Goal: Check status: Check status

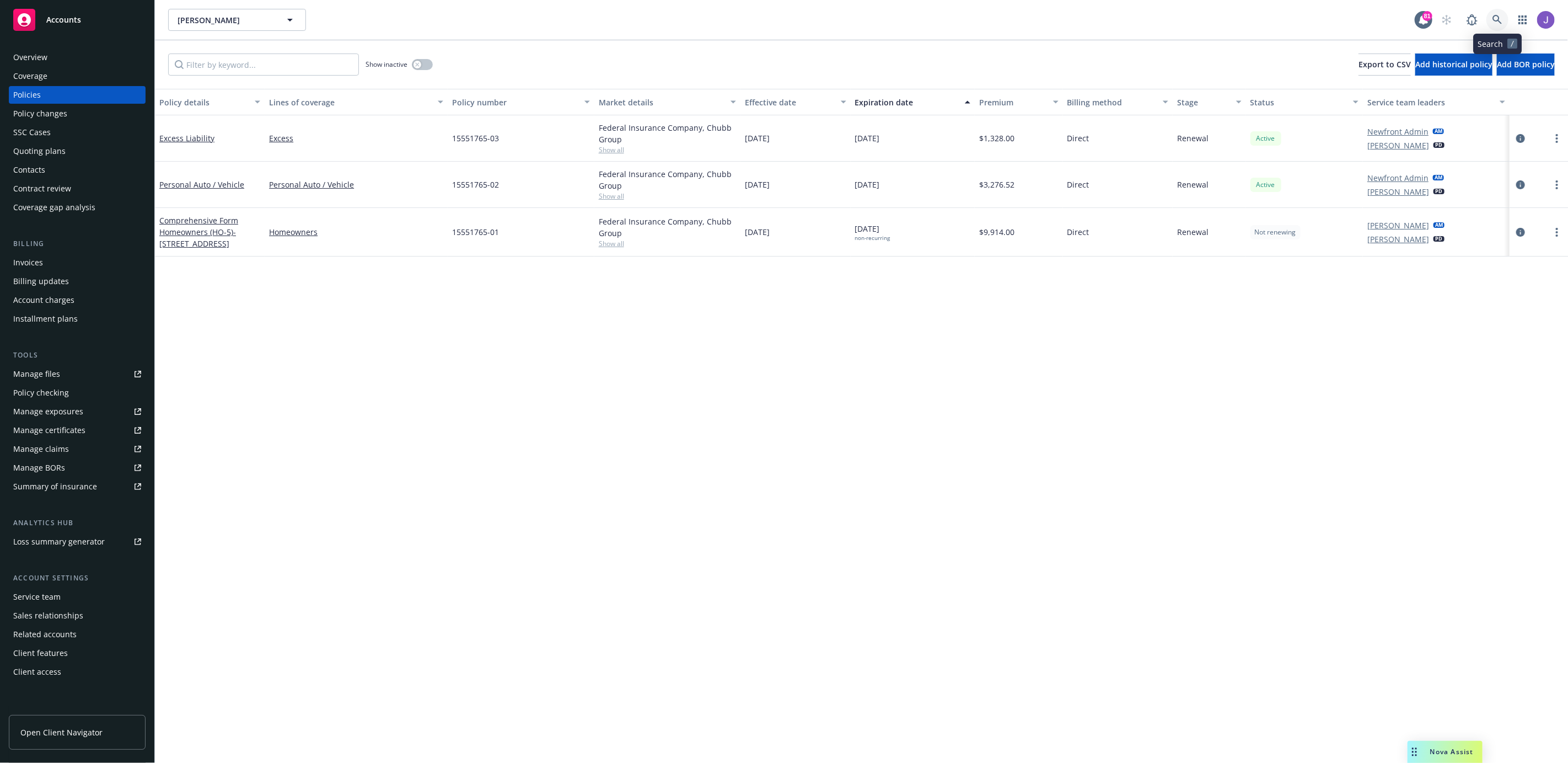
click at [1495, 21] on icon at bounding box center [1497, 19] width 9 height 9
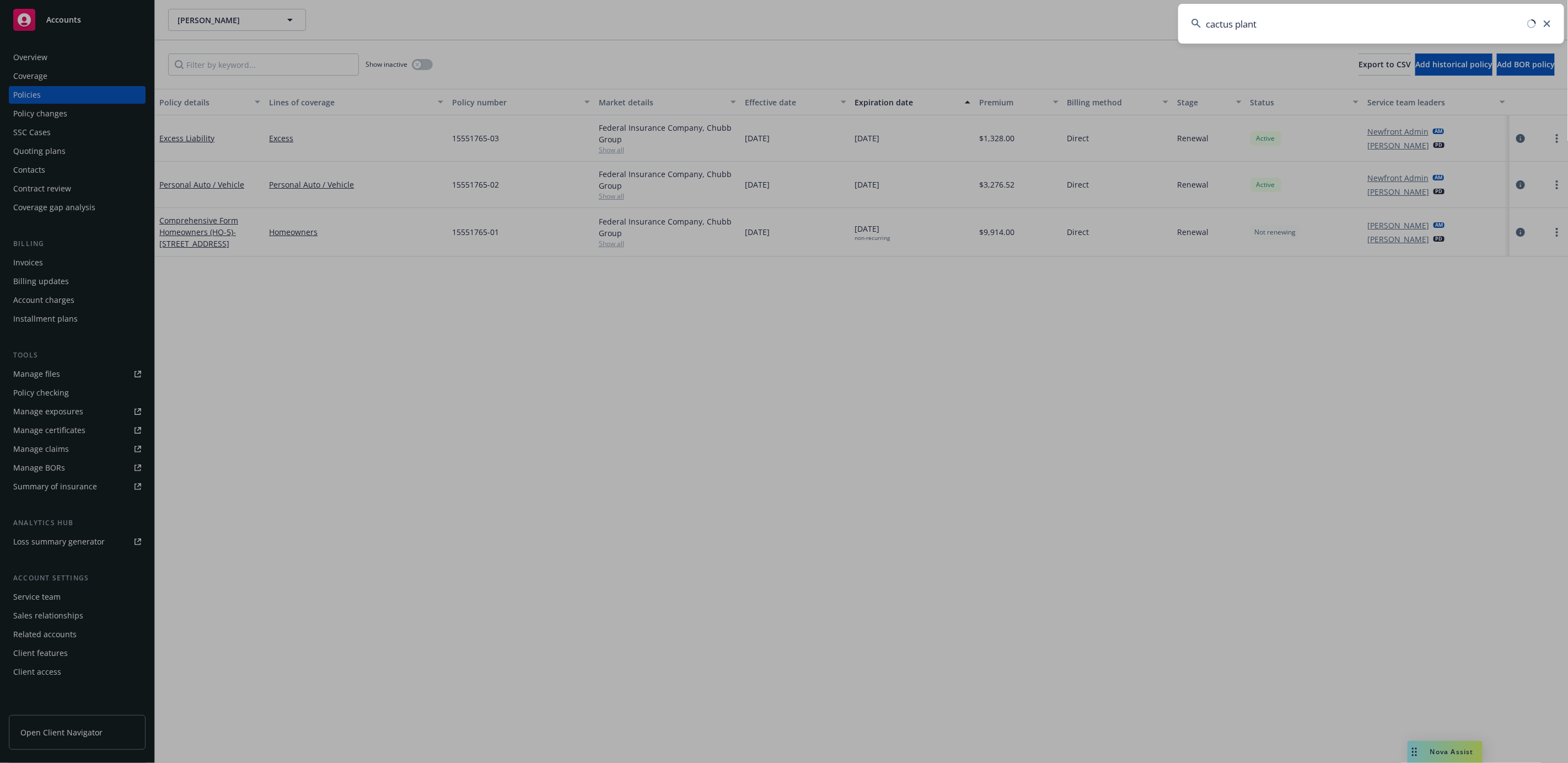
type input "cactus plants"
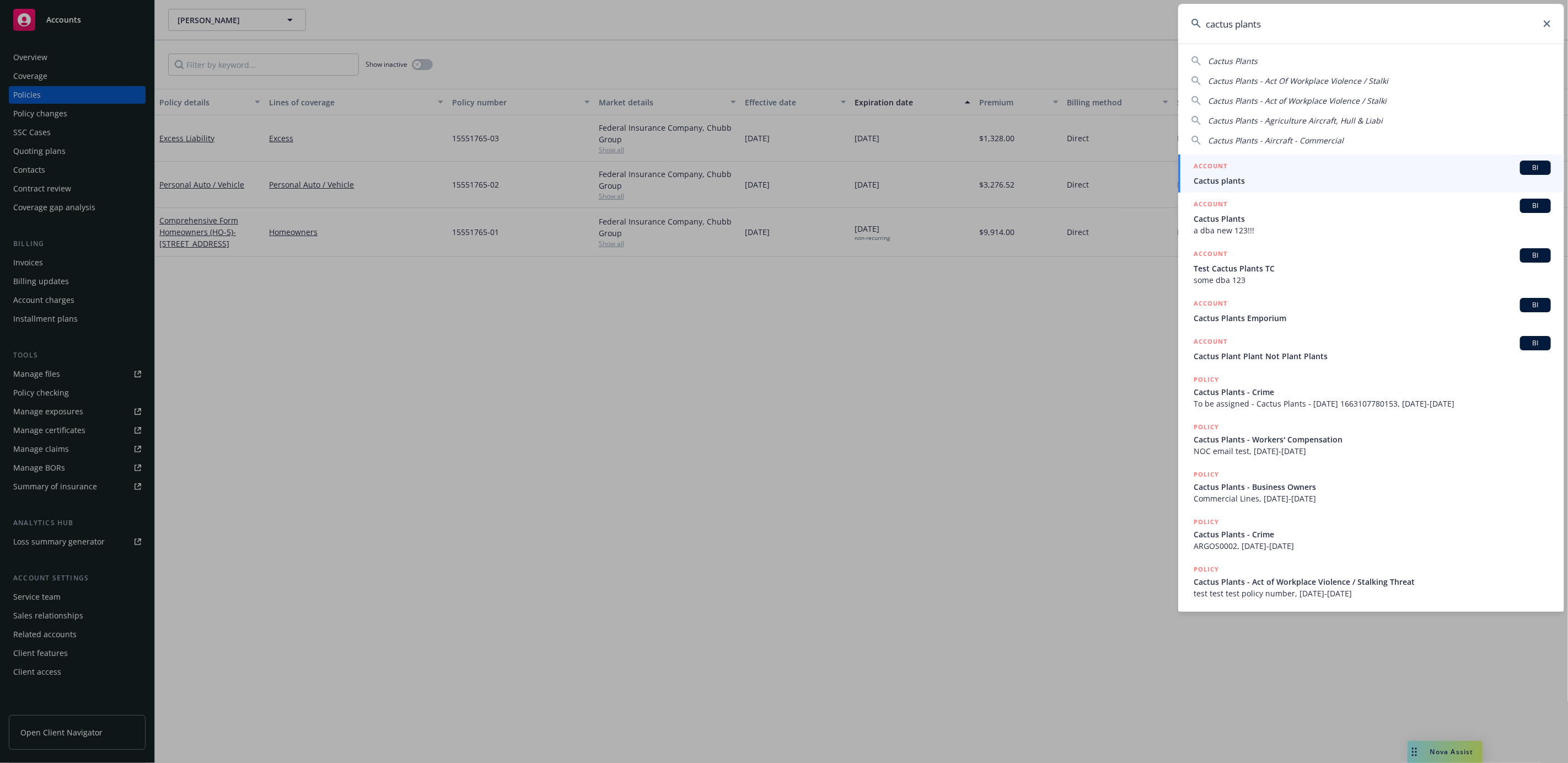
click at [1374, 183] on span "Cactus plants" at bounding box center [1372, 181] width 357 height 11
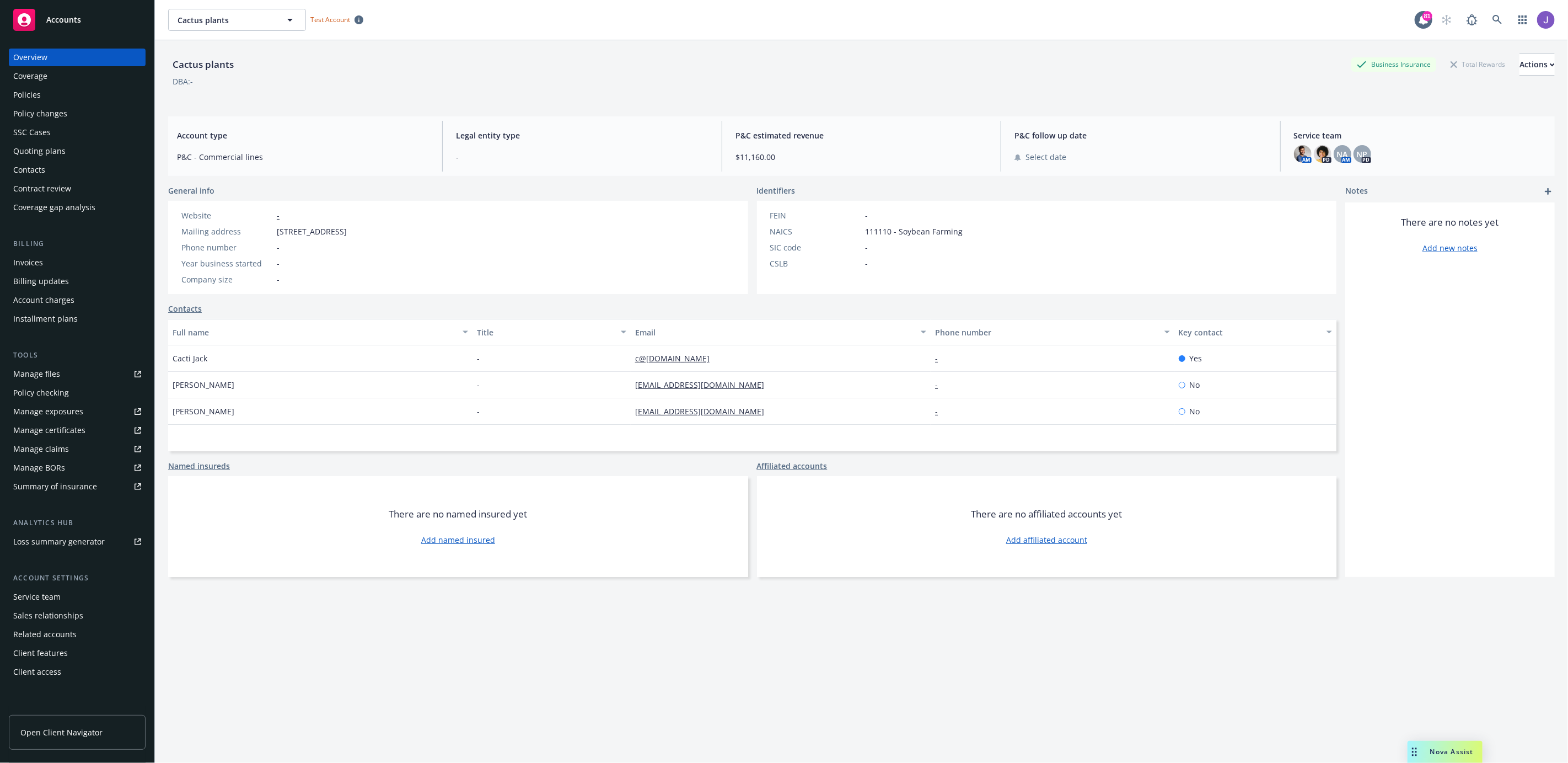
click at [80, 131] on div "SSC Cases" at bounding box center [78, 132] width 128 height 18
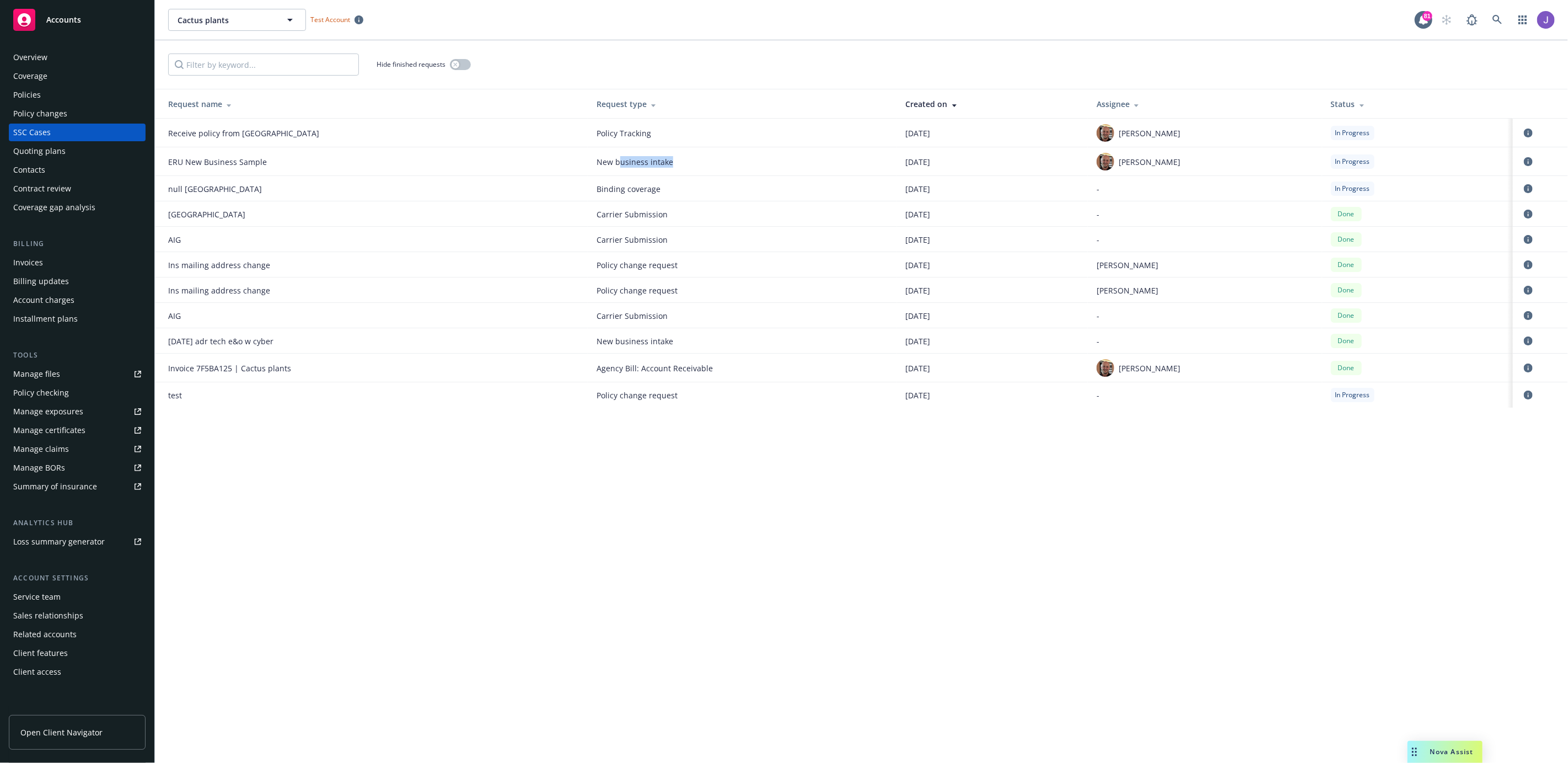
drag, startPoint x: 655, startPoint y: 165, endPoint x: 720, endPoint y: 173, distance: 65.5
click at [719, 173] on td "New business intake" at bounding box center [742, 162] width 309 height 28
click at [720, 173] on td "New business intake" at bounding box center [742, 162] width 309 height 28
click at [1526, 162] on icon "circleInformation" at bounding box center [1528, 162] width 9 height 9
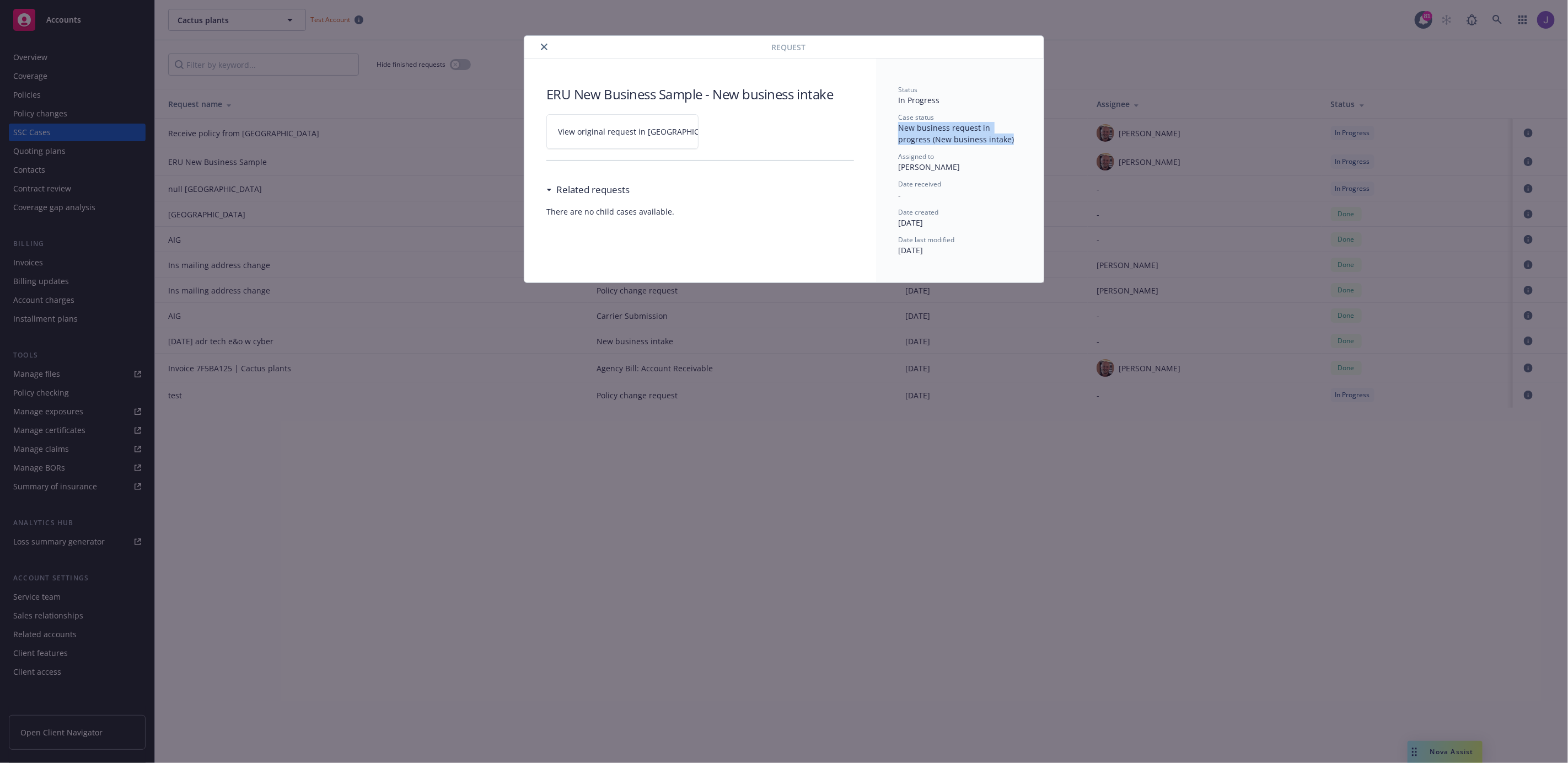
drag, startPoint x: 896, startPoint y: 123, endPoint x: 997, endPoint y: 146, distance: 103.6
click at [997, 146] on div "Status In Progress Case status New business request in progress (New business i…" at bounding box center [960, 170] width 168 height 224
click at [997, 146] on div "Status In Progress Case status New business request in progress (New business i…" at bounding box center [960, 170] width 124 height 171
click at [604, 137] on link "View original request in [GEOGRAPHIC_DATA]" at bounding box center [623, 131] width 152 height 35
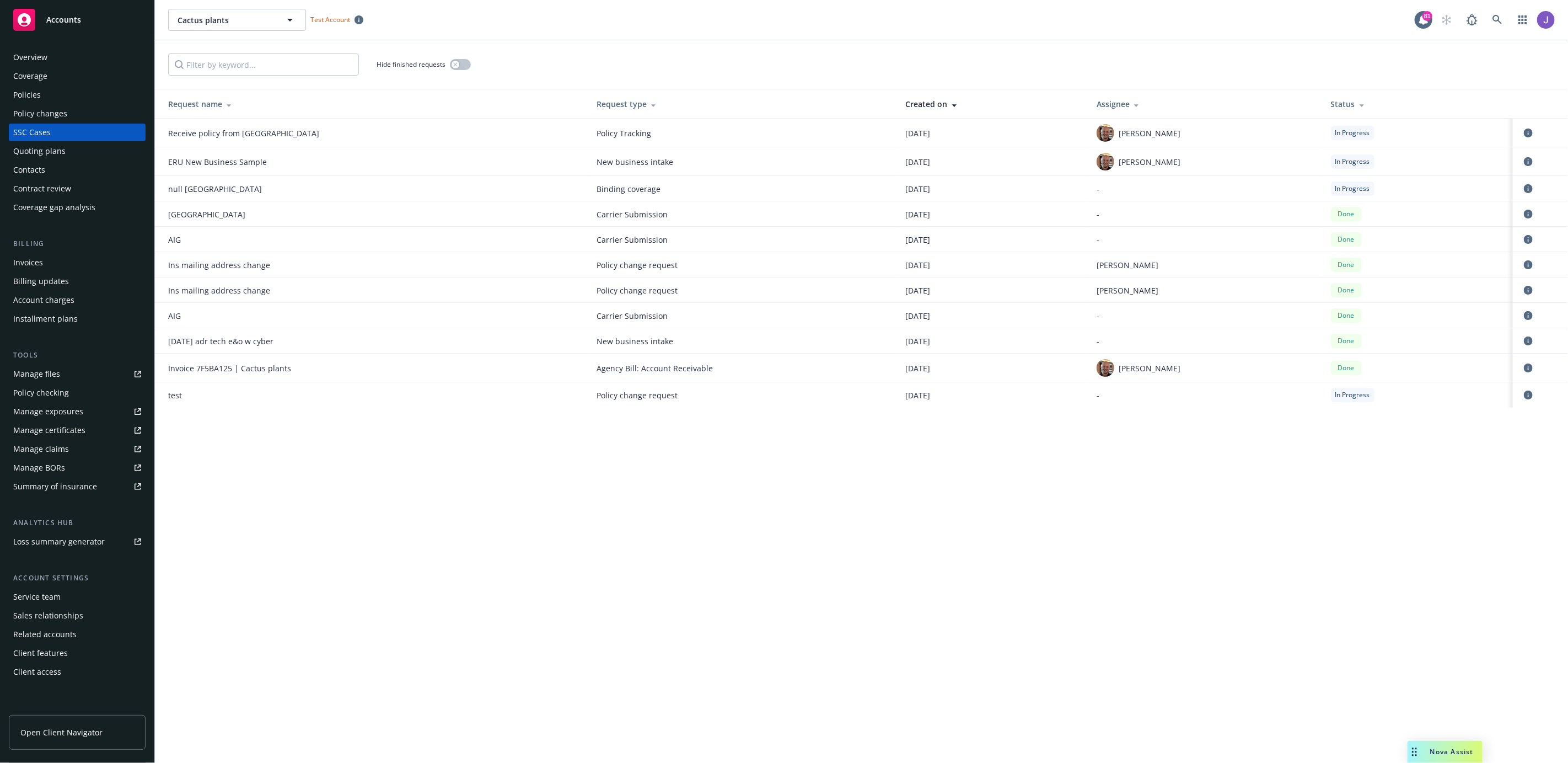
click at [227, 165] on div "ERU New Business Sample" at bounding box center [250, 162] width 166 height 11
drag, startPoint x: 187, startPoint y: 161, endPoint x: 738, endPoint y: 167, distance: 551.0
click at [738, 167] on tr "ERU New Business Sample New business intake [DATE] [PERSON_NAME] In Progress" at bounding box center [862, 162] width 1414 height 28
click at [658, 164] on span "New business intake" at bounding box center [743, 162] width 292 height 11
click at [1527, 162] on icon "circleInformation" at bounding box center [1528, 162] width 9 height 9
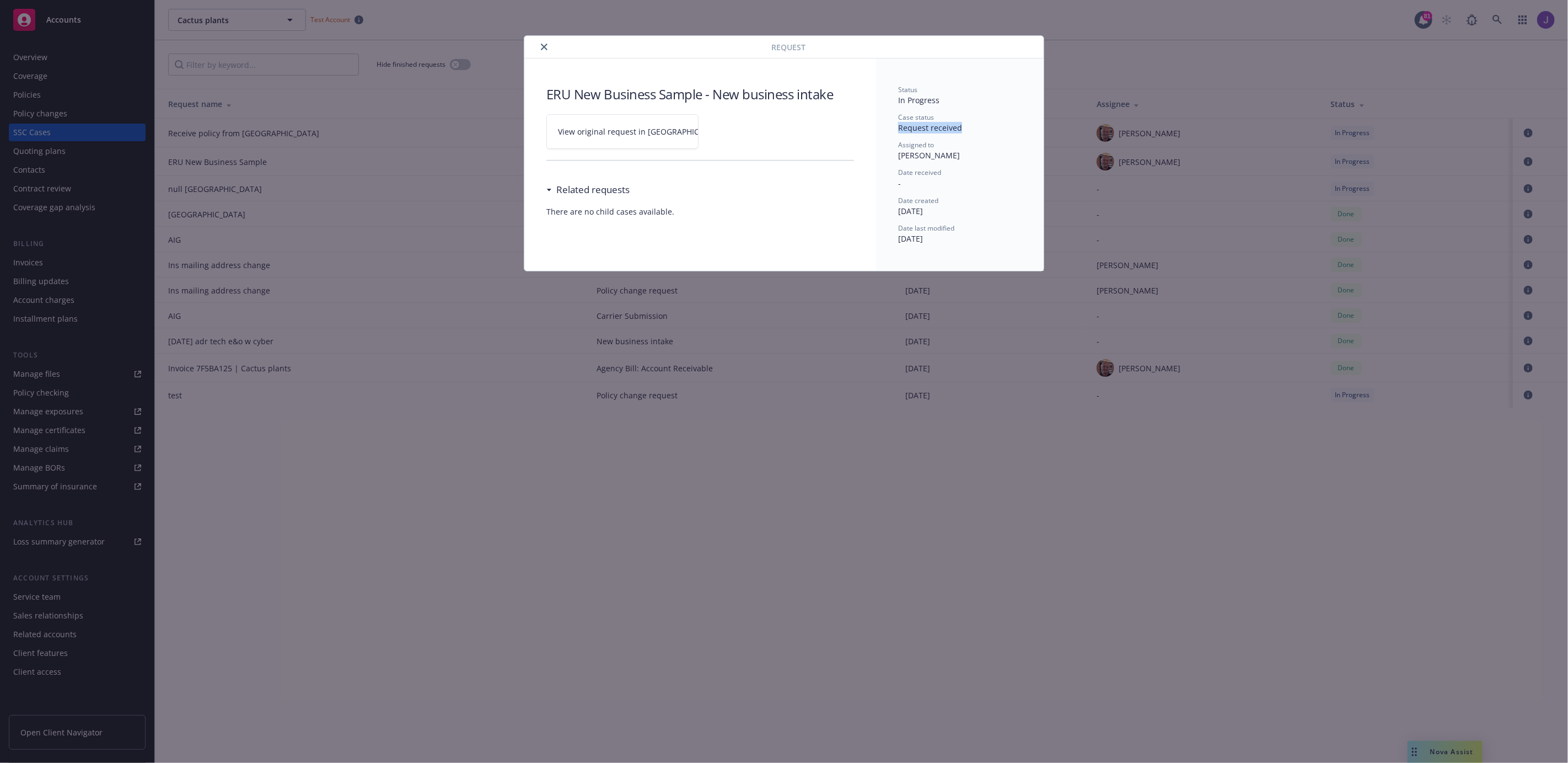
drag, startPoint x: 898, startPoint y: 128, endPoint x: 968, endPoint y: 128, distance: 70.0
click at [968, 128] on div "Case status Request received" at bounding box center [960, 122] width 124 height 21
click at [597, 133] on span "View original request in [GEOGRAPHIC_DATA]" at bounding box center [641, 132] width 167 height 11
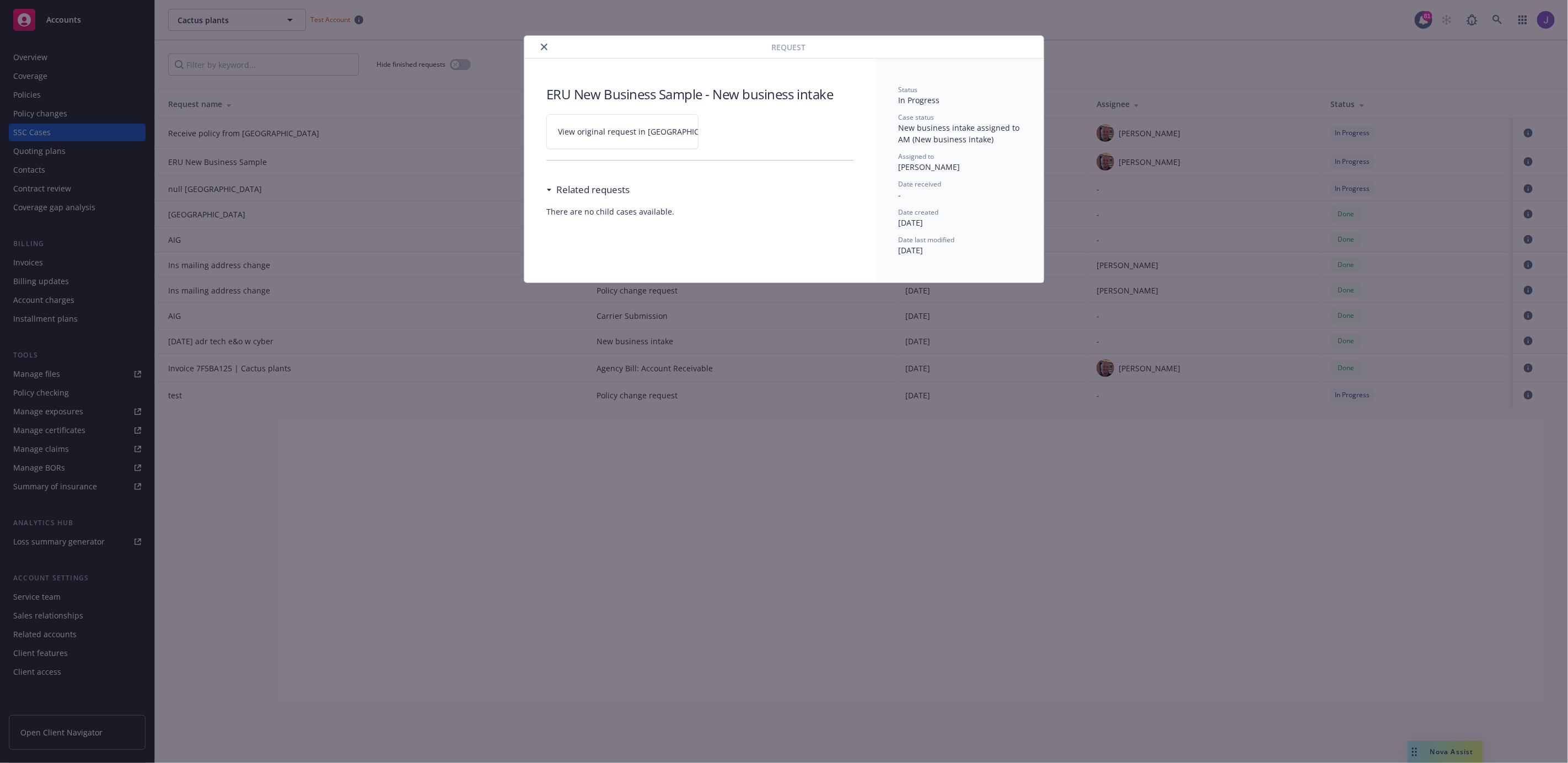
drag, startPoint x: 911, startPoint y: 133, endPoint x: 973, endPoint y: 139, distance: 62.3
click at [970, 139] on span "New business intake assigned to AM (New business intake)" at bounding box center [960, 133] width 124 height 22
drag, startPoint x: 950, startPoint y: 133, endPoint x: 978, endPoint y: 137, distance: 28.3
click at [978, 137] on span "New business intake assigned to AM (New business intake)" at bounding box center [960, 133] width 124 height 22
drag, startPoint x: 905, startPoint y: 122, endPoint x: 989, endPoint y: 140, distance: 85.9
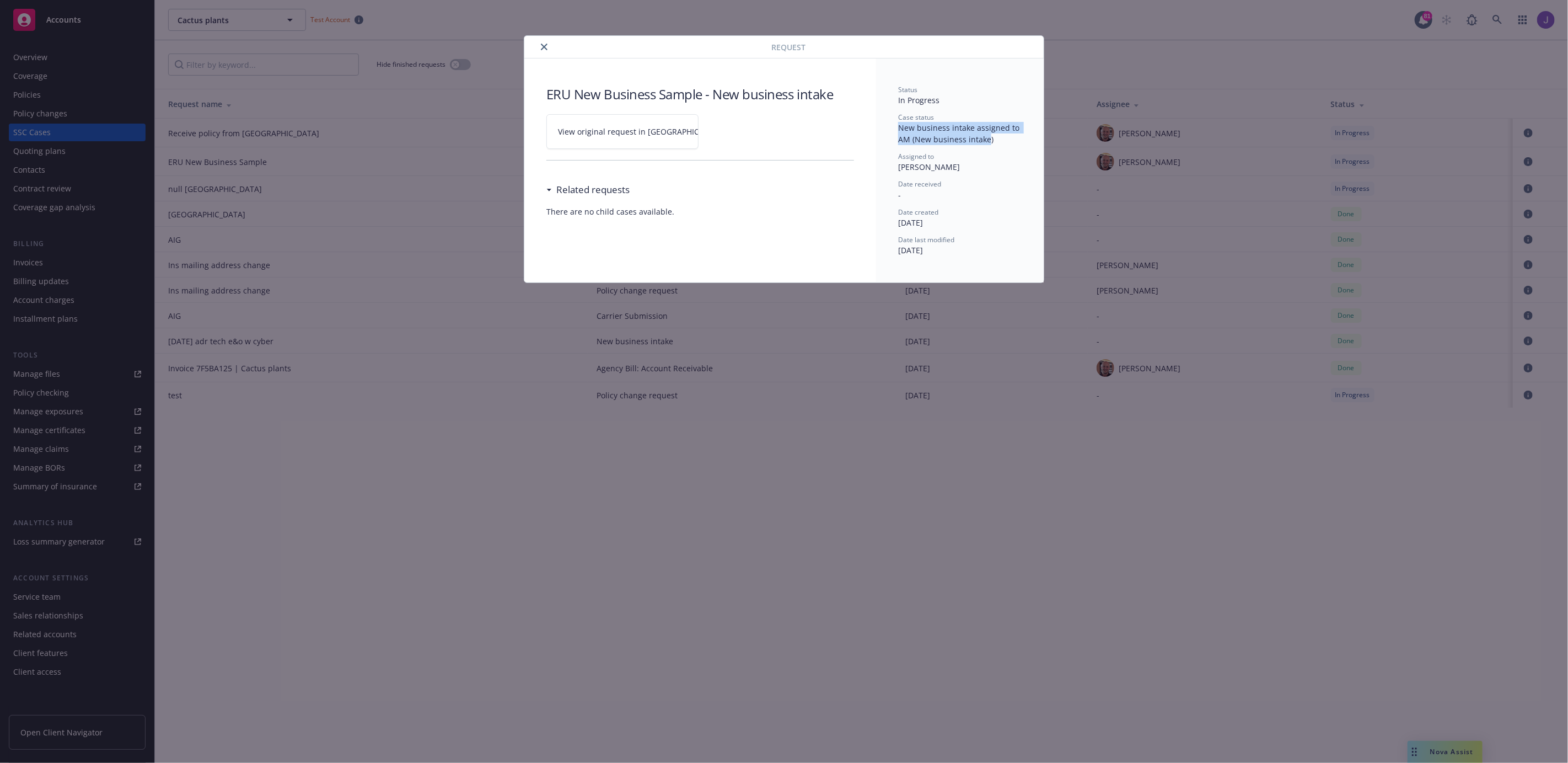
click at [989, 140] on span "New business intake assigned to AM (New business intake)" at bounding box center [960, 133] width 124 height 22
drag, startPoint x: 989, startPoint y: 140, endPoint x: 875, endPoint y: 130, distance: 114.4
click at [875, 130] on div "ERU New Business Sample - New business intake View original request in SSC Rela…" at bounding box center [784, 170] width 519 height 224
click at [875, 130] on div "ERU New Business Sample - New business intake View original request in SSC Rela…" at bounding box center [700, 151] width 352 height 185
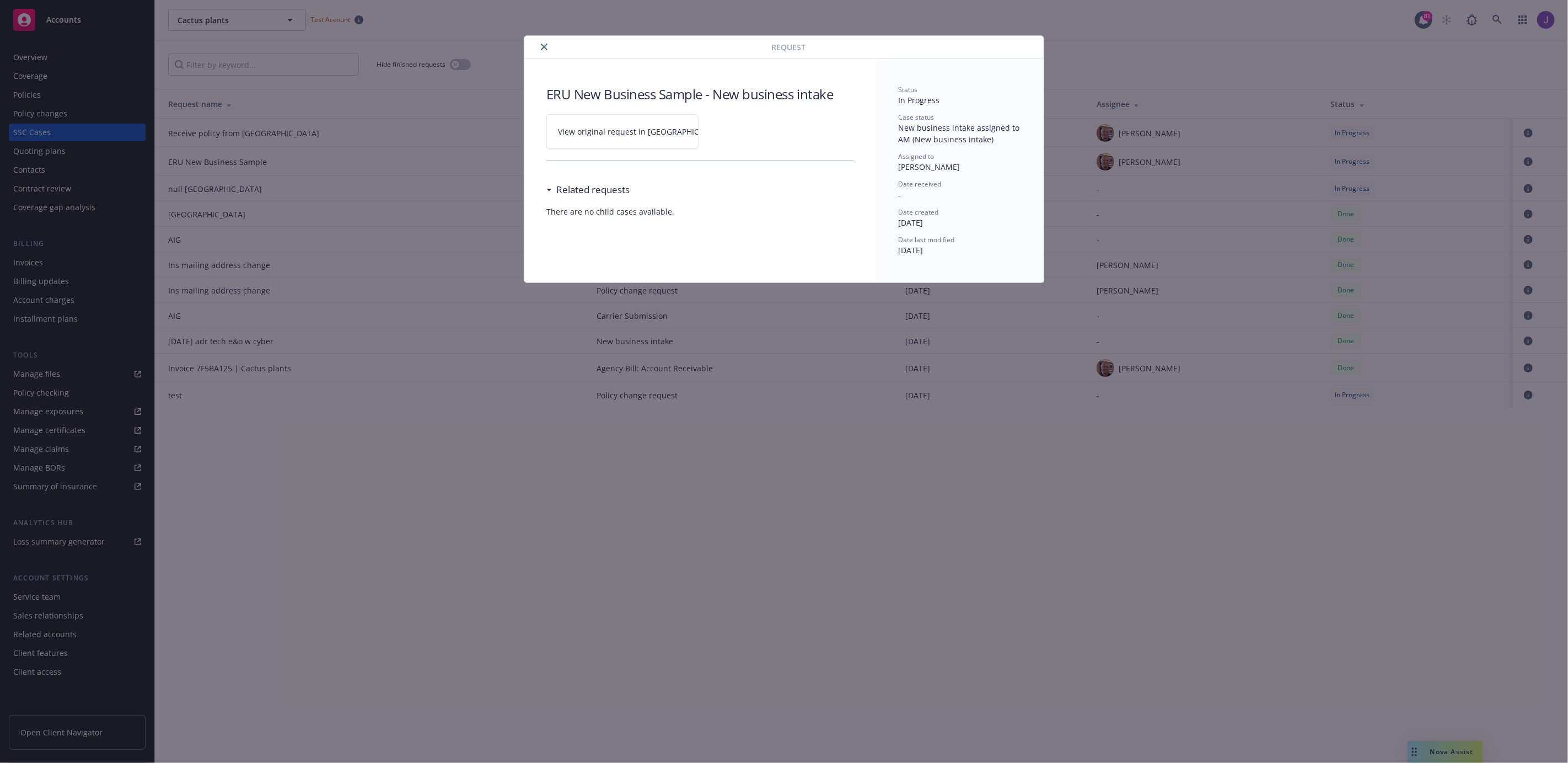
click at [897, 132] on div "Status In Progress Case status New business intake assigned to AM (New business…" at bounding box center [960, 170] width 168 height 224
